Goal: Obtain resource: Obtain resource

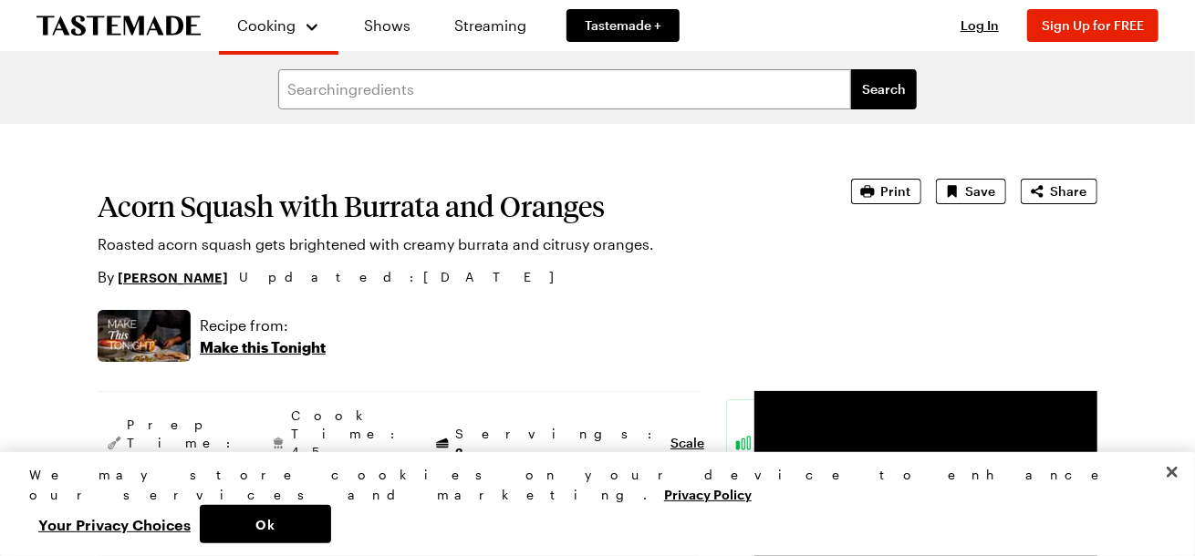
scroll to position [274, 0]
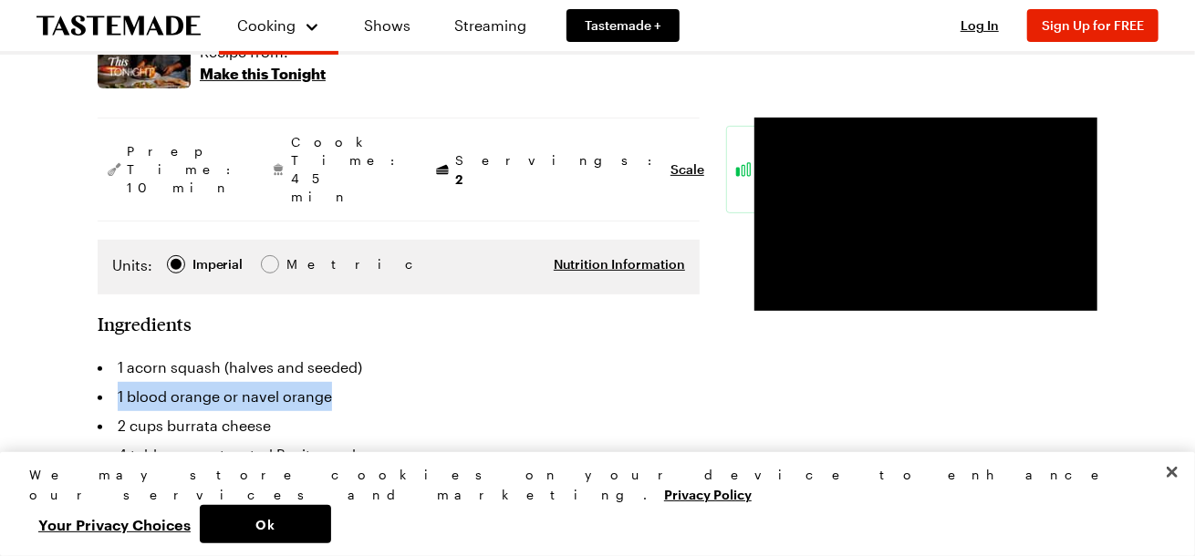
drag, startPoint x: 117, startPoint y: 361, endPoint x: 339, endPoint y: 360, distance: 222.5
click at [339, 382] on li "1 blood orange or navel orange" at bounding box center [399, 396] width 602 height 29
copy li "1 blood orange or navel orange"
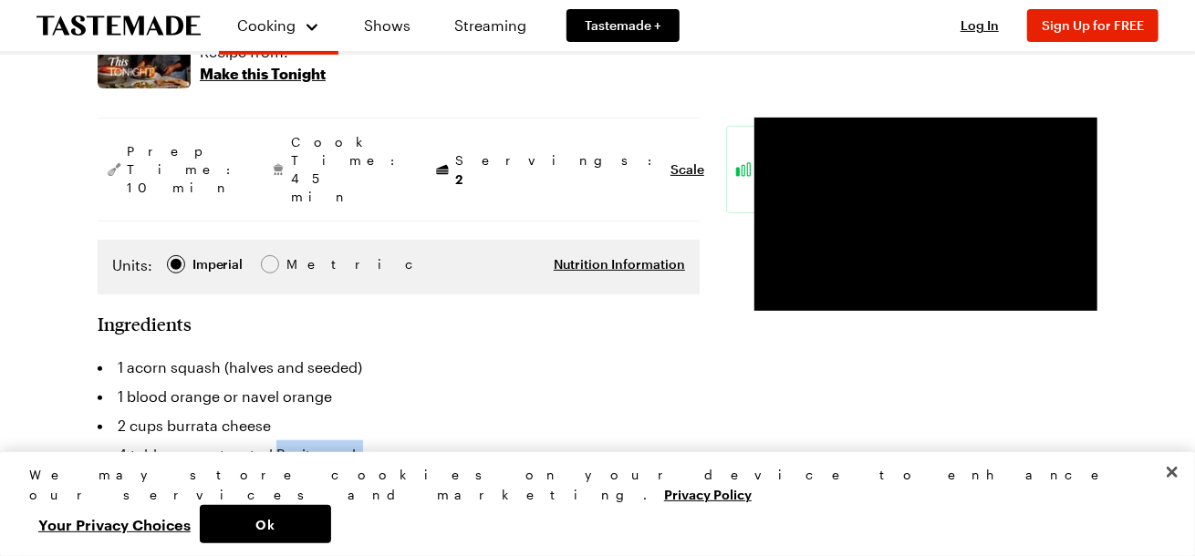
drag, startPoint x: 274, startPoint y: 415, endPoint x: 358, endPoint y: 416, distance: 83.9
click at [358, 440] on li "4 tablespoons toasted Pepita seeds" at bounding box center [399, 454] width 602 height 29
copy li "Pepita seeds"
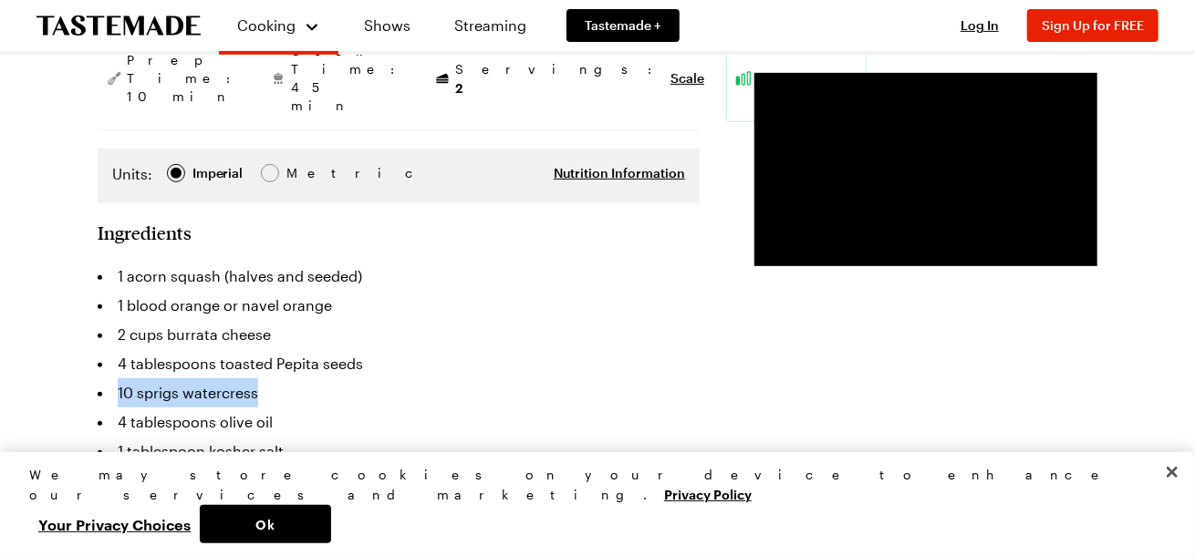
drag, startPoint x: 116, startPoint y: 356, endPoint x: 255, endPoint y: 360, distance: 139.6
click at [255, 378] on li "10 sprigs watercress" at bounding box center [399, 392] width 602 height 29
copy li "10 sprigs watercress"
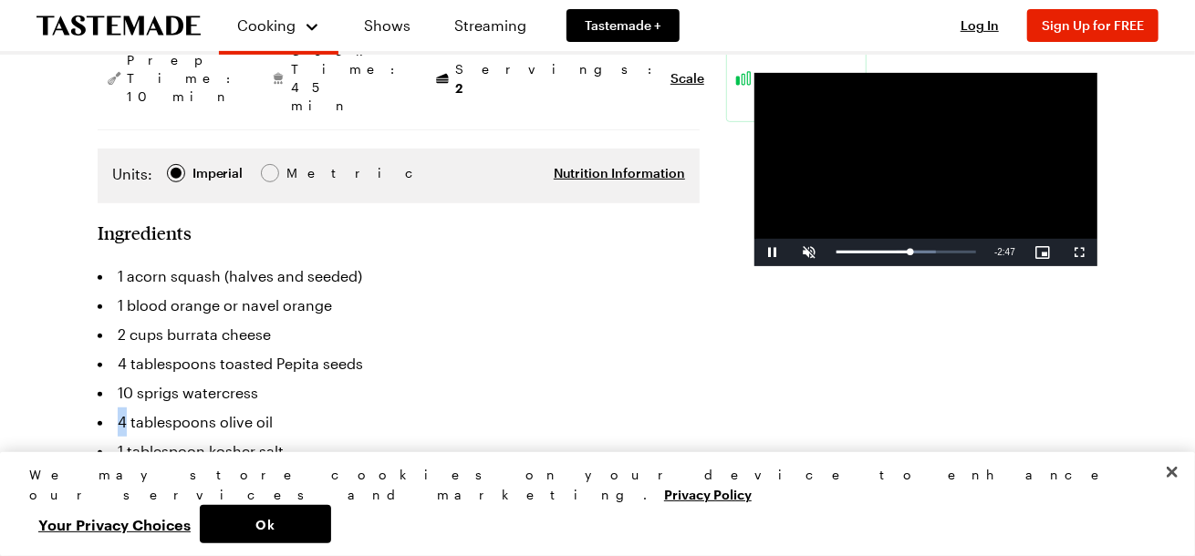
drag, startPoint x: 126, startPoint y: 384, endPoint x: 117, endPoint y: 385, distance: 9.2
click at [117, 408] on li "4 tablespoons olive oil" at bounding box center [399, 422] width 602 height 29
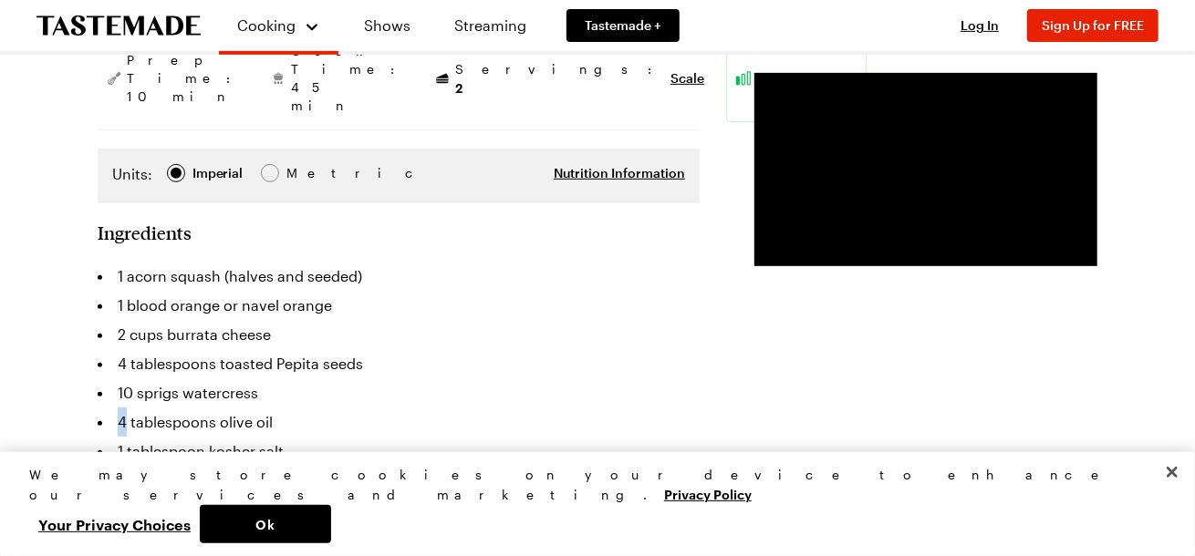
copy li "4"
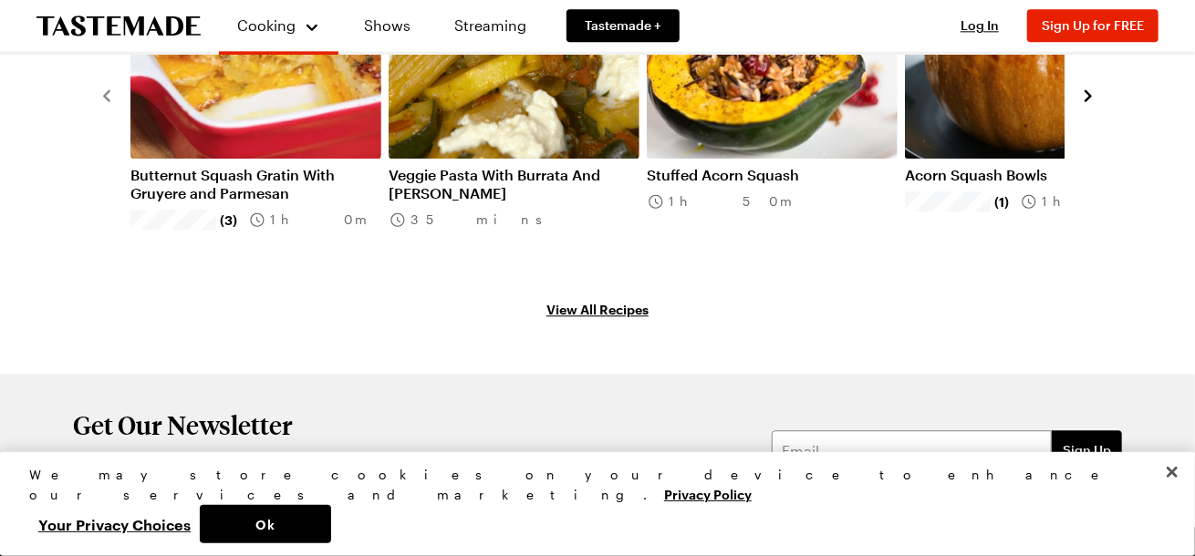
scroll to position [1788, 0]
